Goal: Task Accomplishment & Management: Use online tool/utility

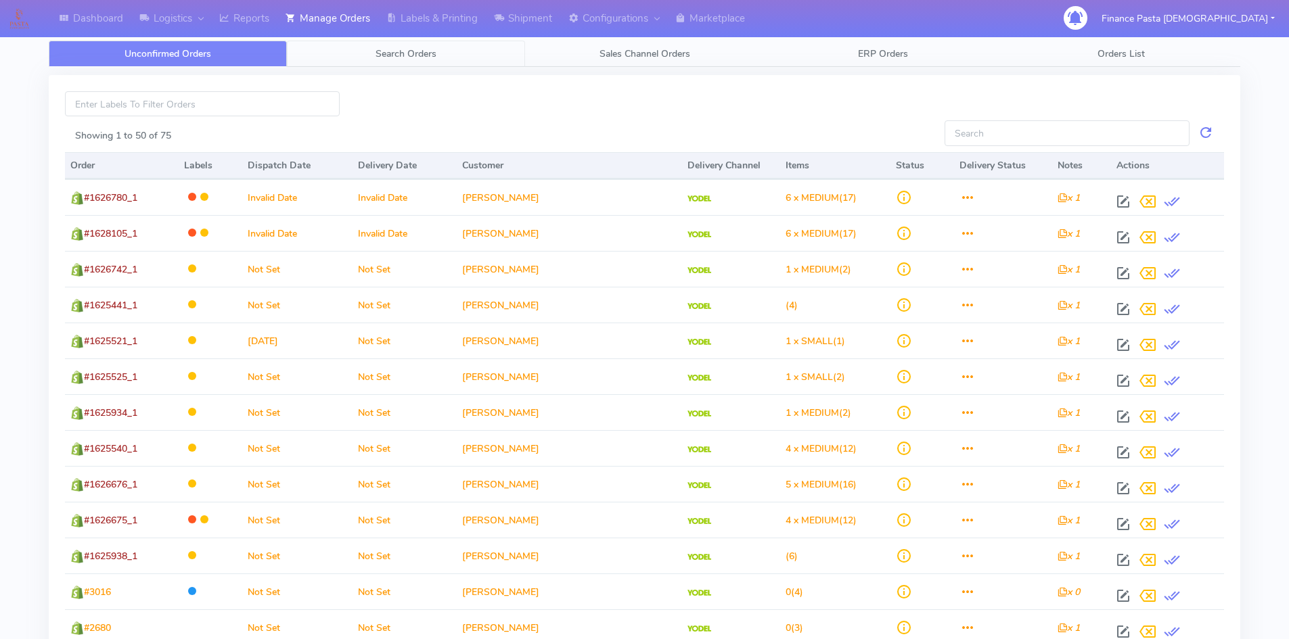
click at [427, 50] on span "Search Orders" at bounding box center [405, 53] width 61 height 13
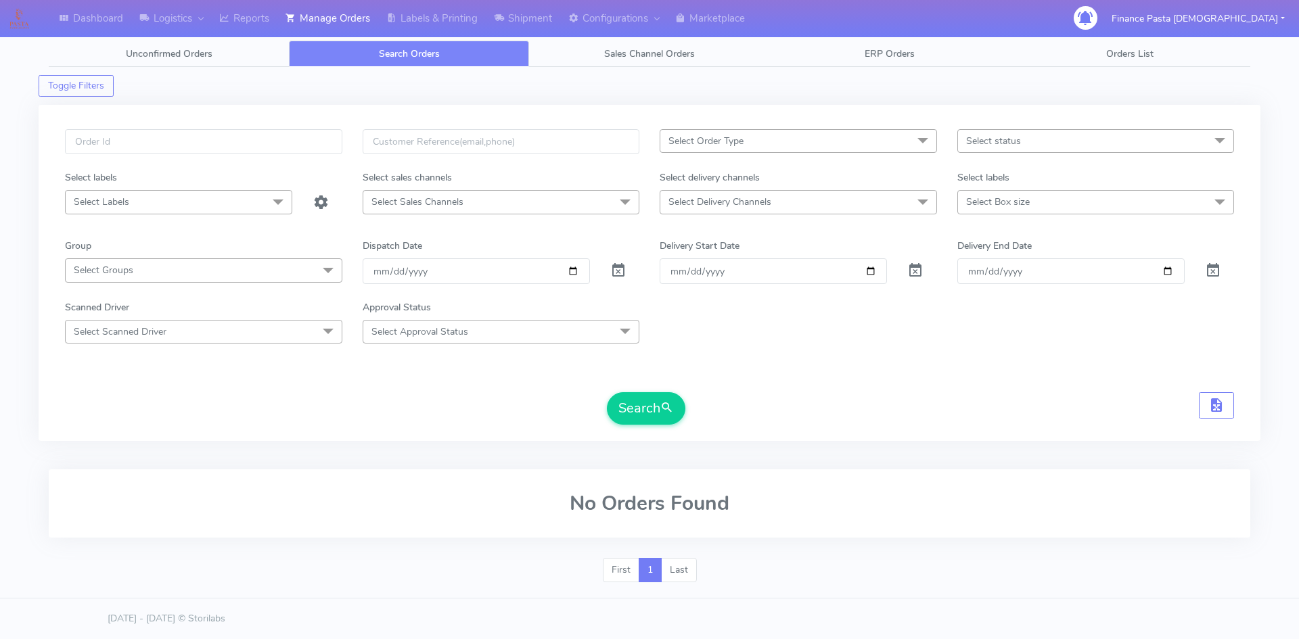
click at [895, 201] on span "Select Delivery Channels" at bounding box center [797, 202] width 277 height 24
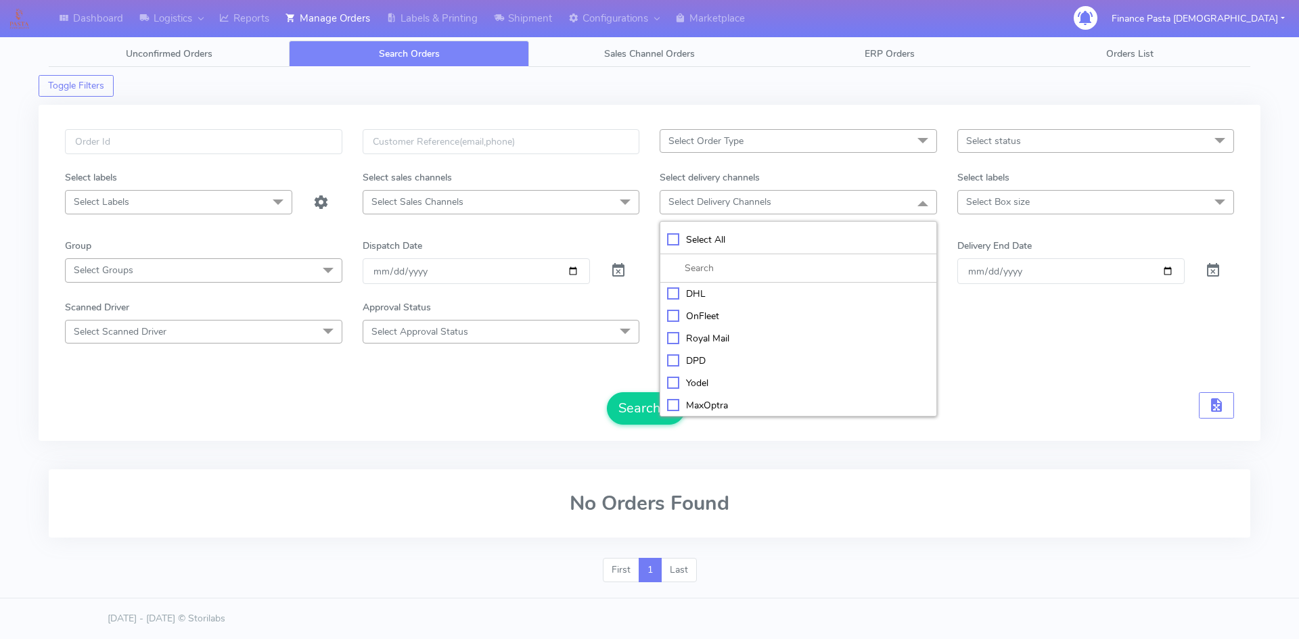
click at [736, 241] on div "Select All" at bounding box center [798, 240] width 262 height 14
checkbox input "true"
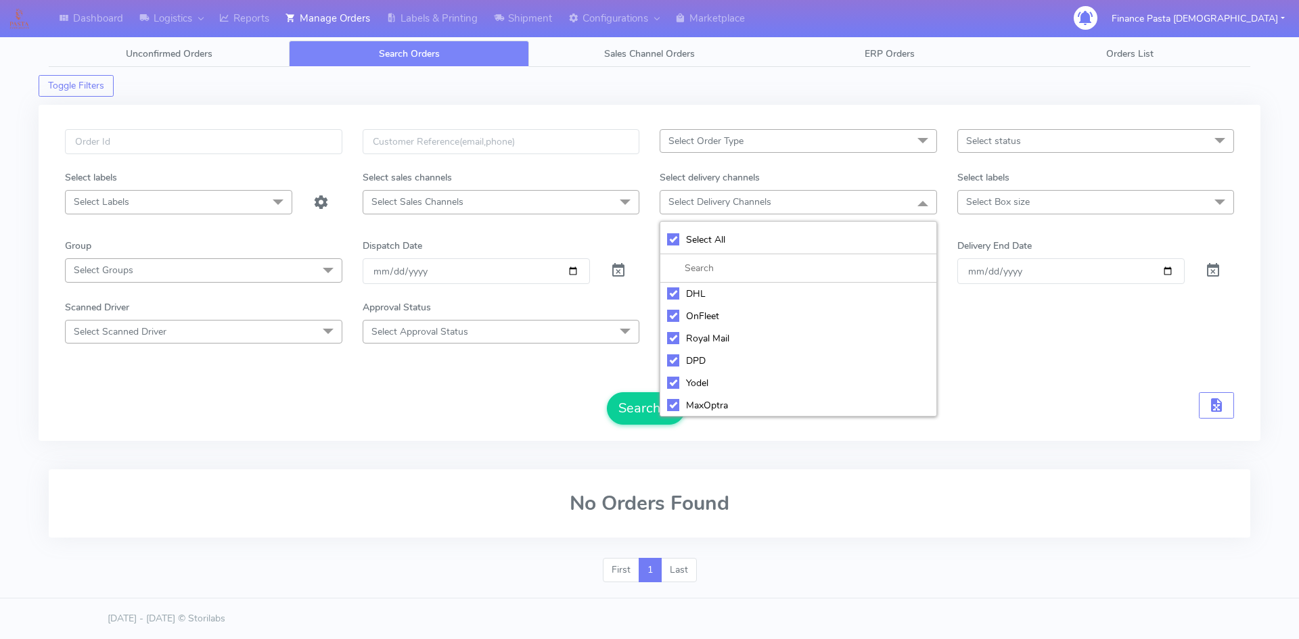
checkbox input "true"
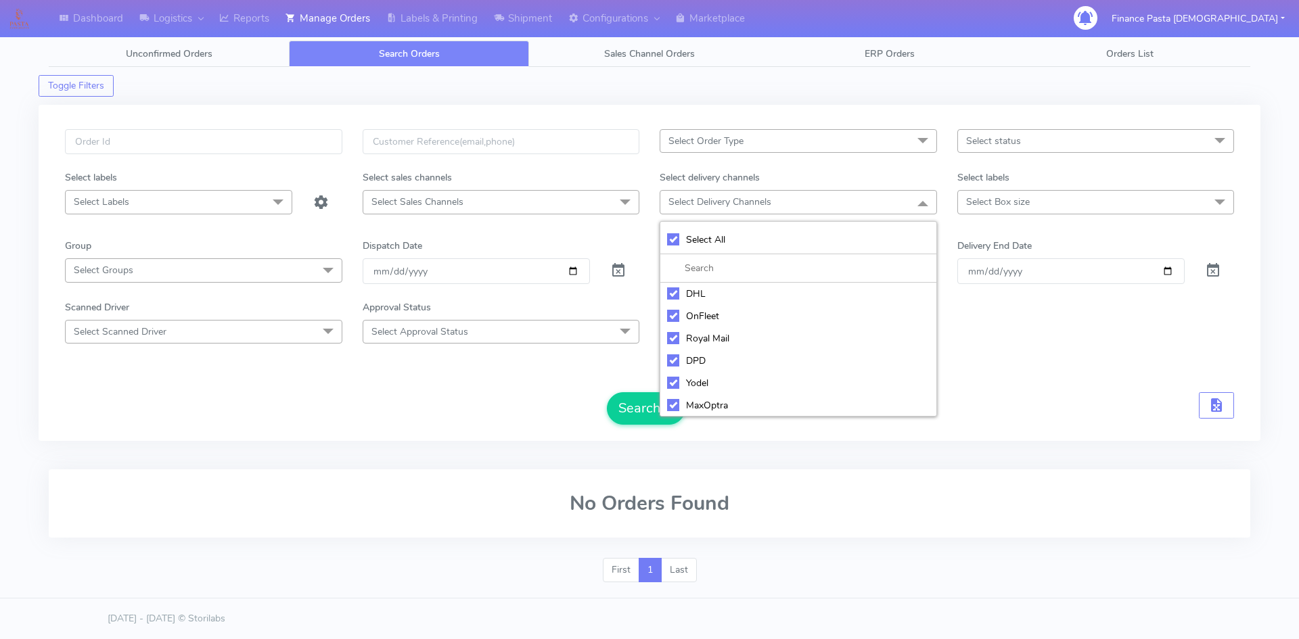
checkbox input "true"
click at [1038, 205] on span "Select Box size" at bounding box center [1095, 202] width 277 height 24
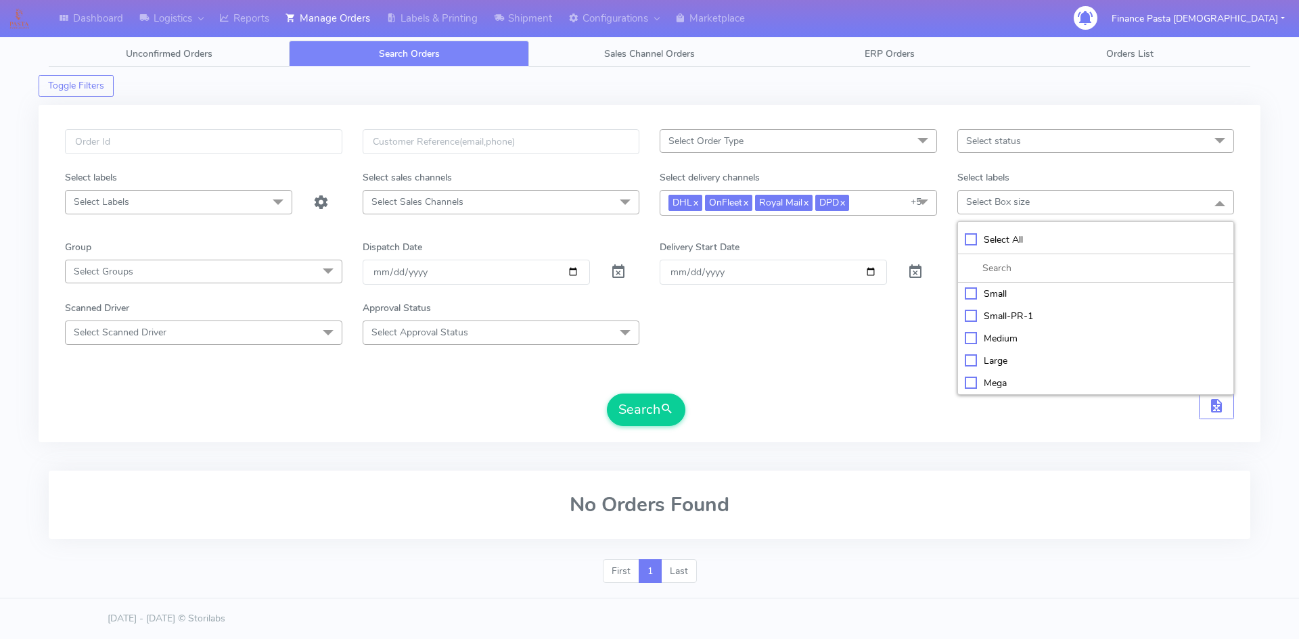
click at [1027, 244] on div "Select All" at bounding box center [1096, 240] width 262 height 14
checkbox input "true"
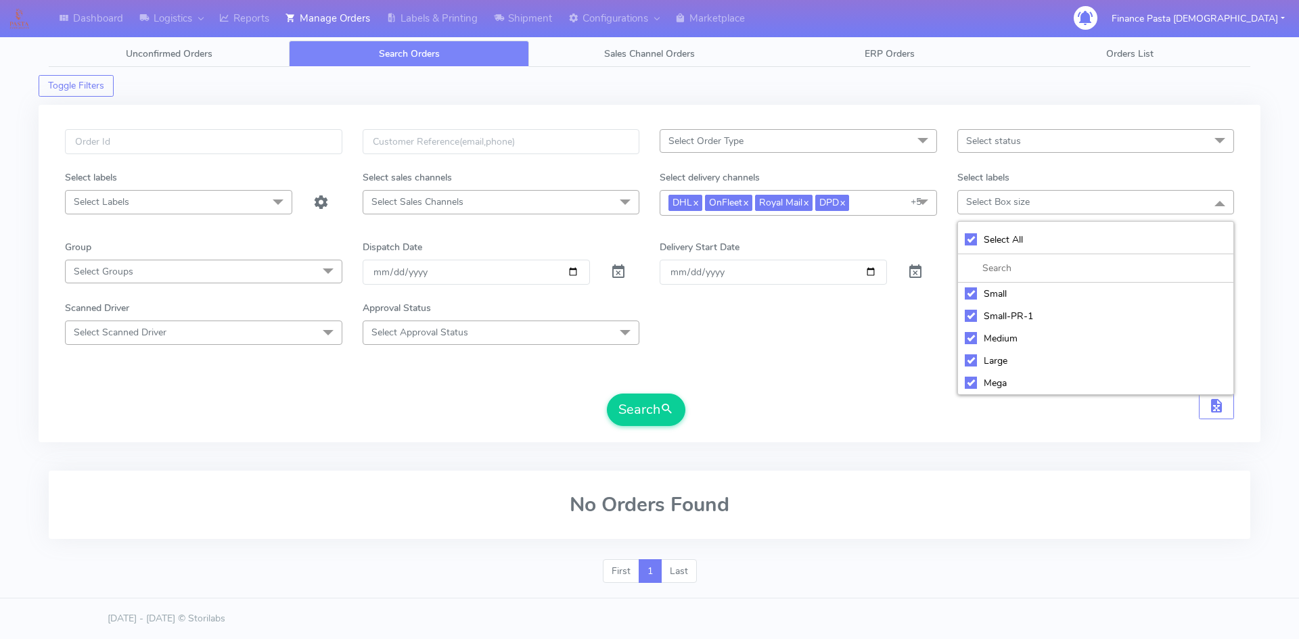
checkbox input "true"
click at [496, 267] on input "[DATE]" at bounding box center [476, 272] width 227 height 25
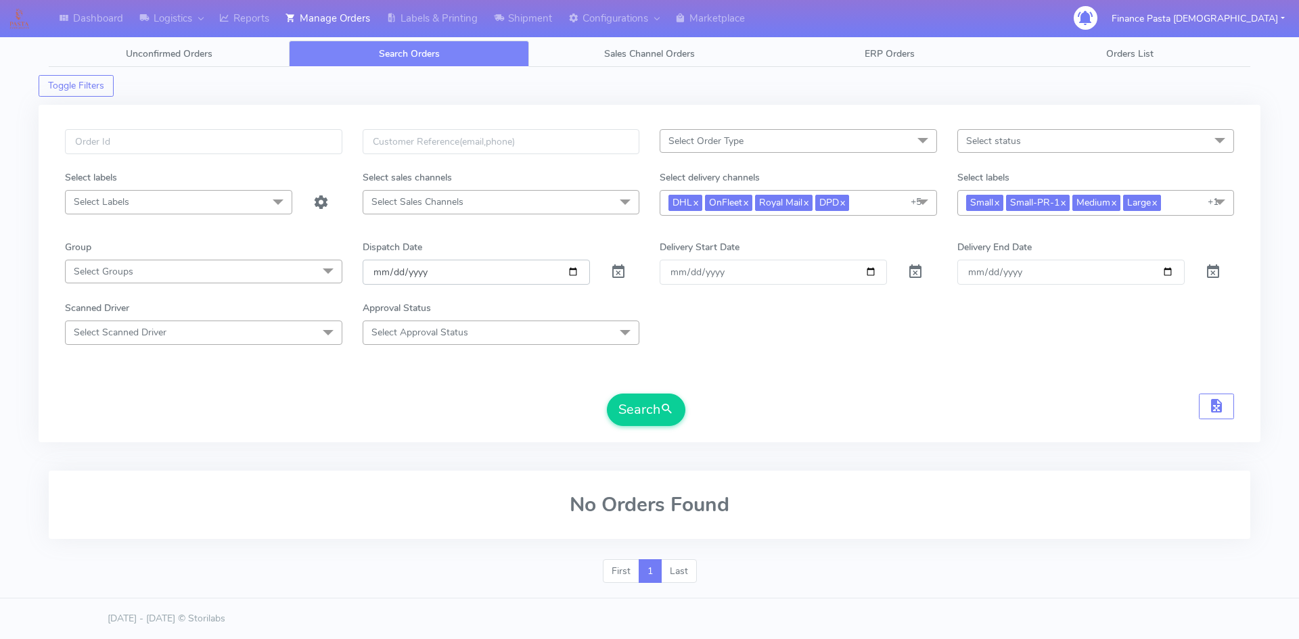
click at [498, 277] on input "[DATE]" at bounding box center [476, 272] width 227 height 25
click at [586, 211] on span "Select Sales Channels" at bounding box center [501, 202] width 277 height 24
click at [492, 241] on div "Select All" at bounding box center [501, 240] width 262 height 14
checkbox input "true"
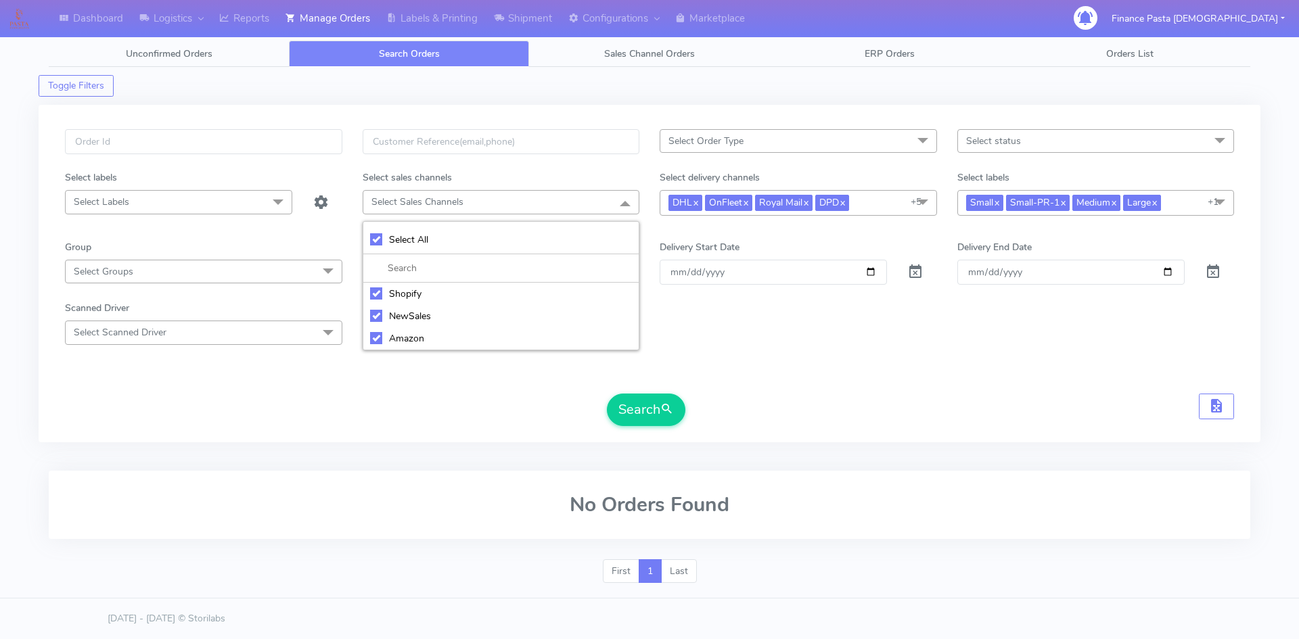
checkbox input "true"
click at [734, 335] on div "Scanned Driver Select Scanned Driver Select All Test Driver [PERSON_NAME] Abdul…" at bounding box center [649, 322] width 1189 height 43
click at [462, 274] on input "[DATE]" at bounding box center [476, 272] width 227 height 25
click at [576, 273] on input "[DATE]" at bounding box center [476, 272] width 227 height 25
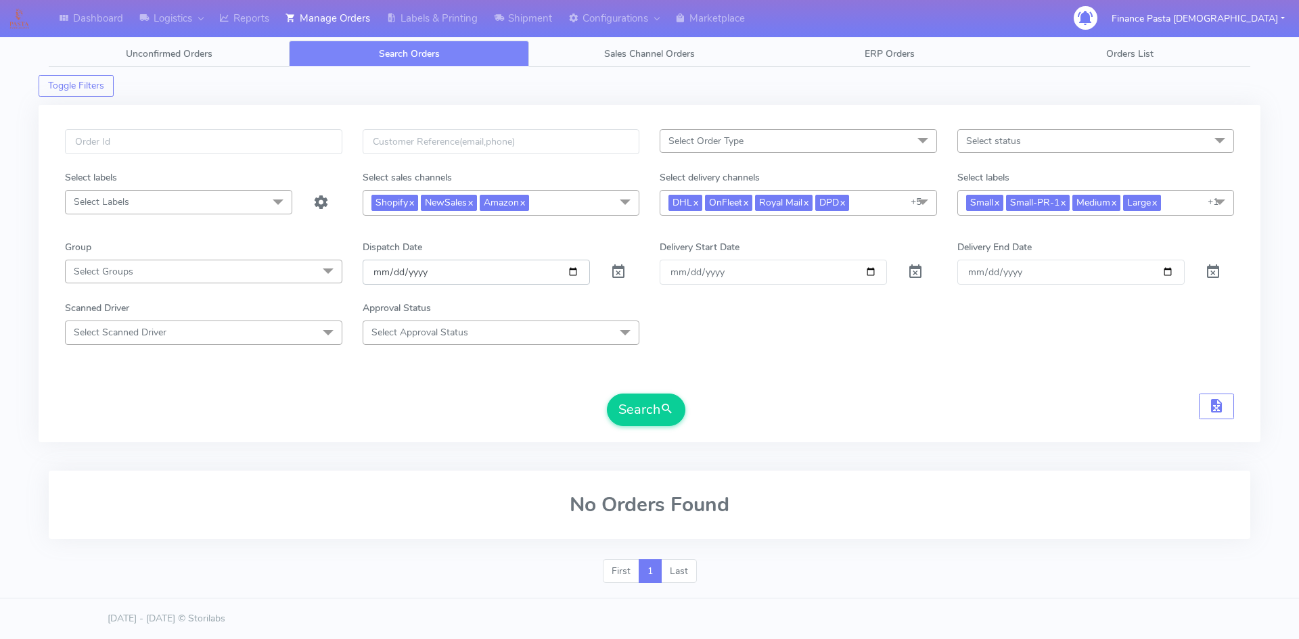
type input "[DATE]"
click at [756, 267] on input "Order" at bounding box center [772, 272] width 227 height 25
click at [869, 270] on input "Order" at bounding box center [772, 272] width 227 height 25
type input "[DATE]"
drag, startPoint x: 825, startPoint y: 356, endPoint x: 1264, endPoint y: 396, distance: 441.4
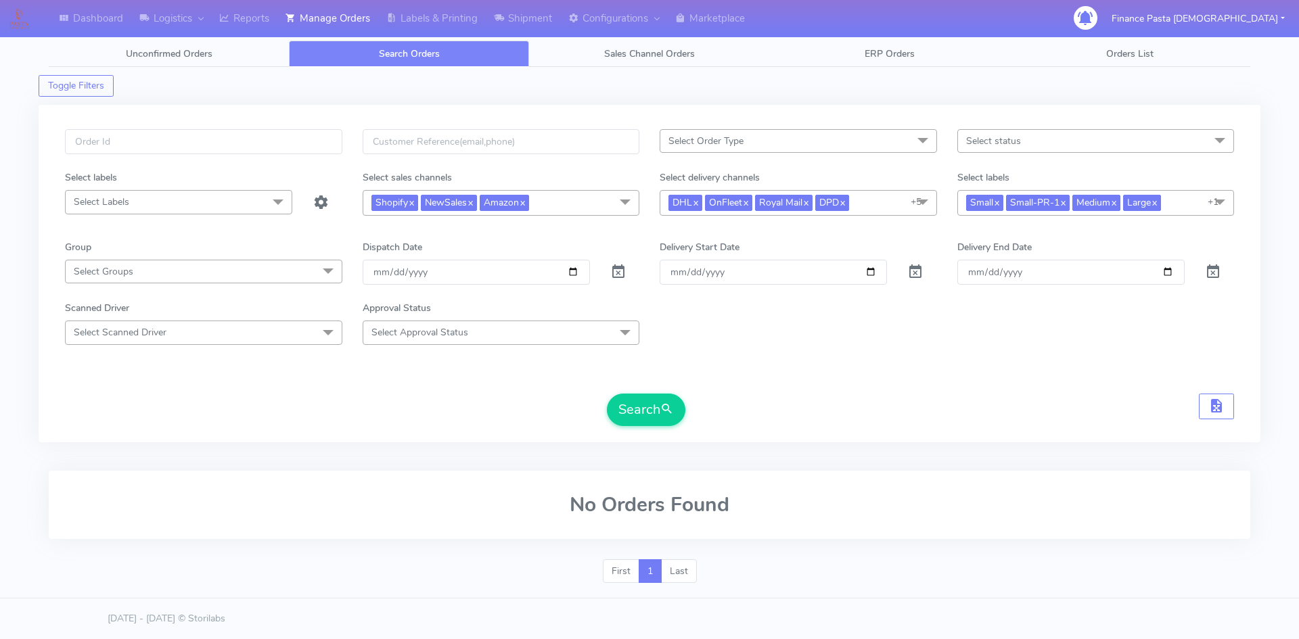
click at [825, 356] on form "Select Order Type Select All MEALS ATAVI One Off Pasta Club Gift Kit Event Unkn…" at bounding box center [649, 277] width 1169 height 297
click at [1038, 410] on span "button" at bounding box center [1216, 408] width 16 height 13
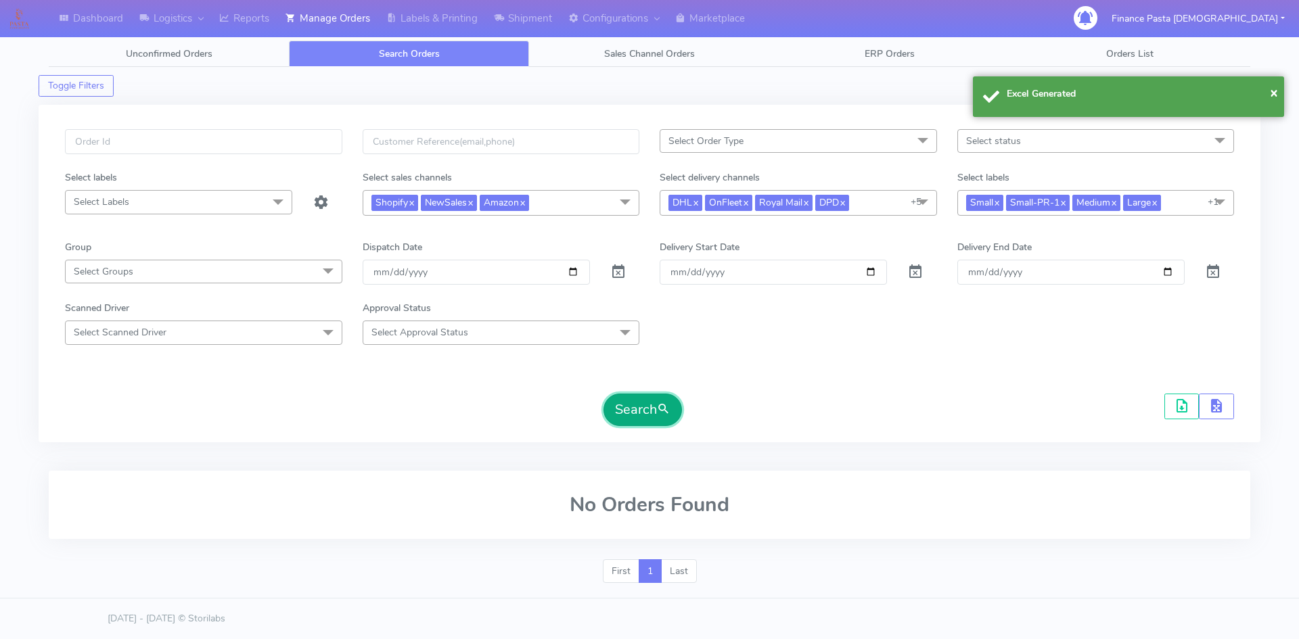
click at [658, 407] on span "submit" at bounding box center [664, 409] width 14 height 18
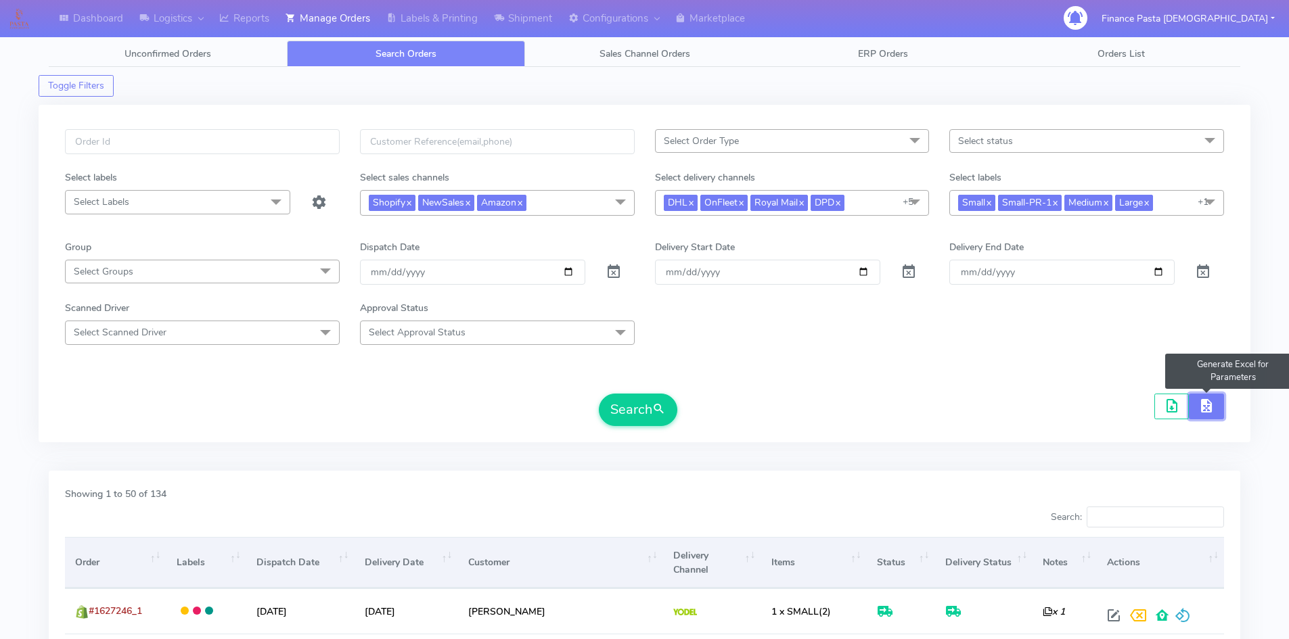
click at [1038, 414] on span "button" at bounding box center [1206, 408] width 16 height 13
click at [753, 394] on div "Search" at bounding box center [644, 410] width 1159 height 32
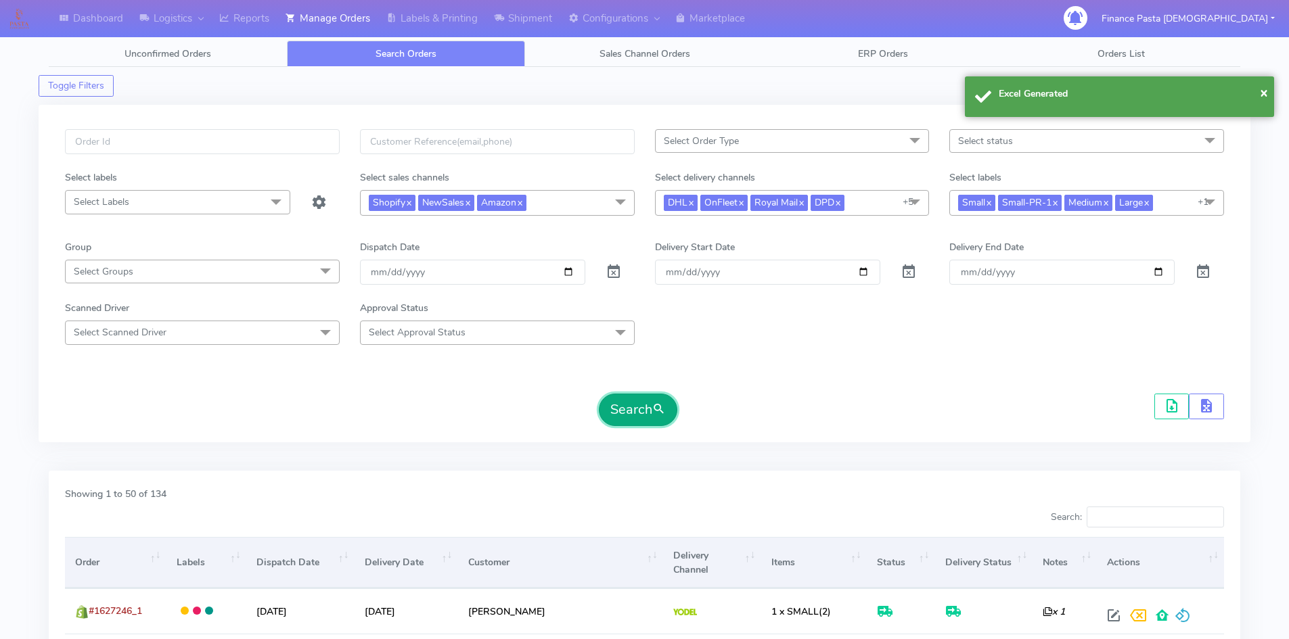
click at [656, 408] on span "submit" at bounding box center [659, 409] width 14 height 18
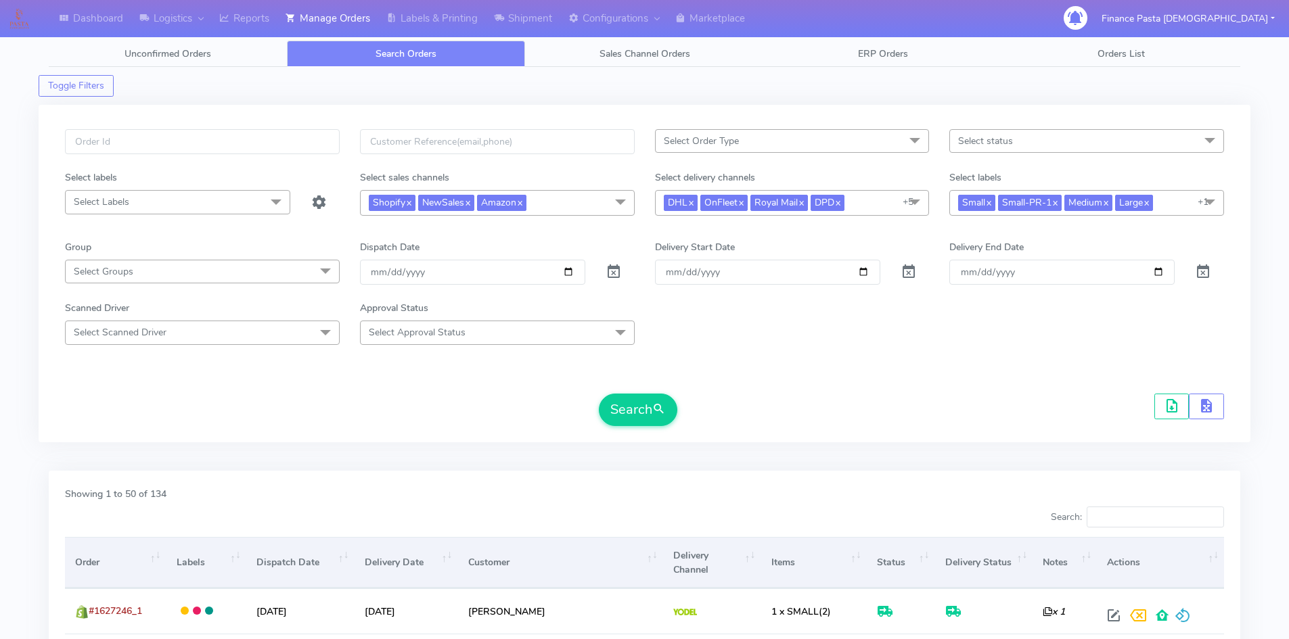
click at [988, 401] on div "Search" at bounding box center [644, 410] width 1159 height 32
click at [1038, 402] on span "button" at bounding box center [1171, 408] width 16 height 13
